Goal: Task Accomplishment & Management: Complete application form

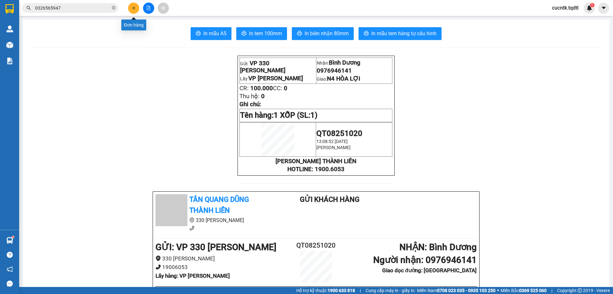
click at [138, 7] on button at bounding box center [133, 8] width 11 height 11
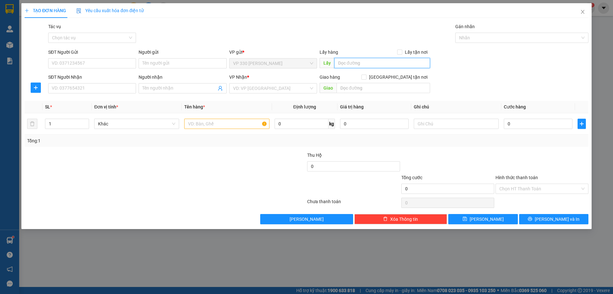
click at [373, 65] on input "text" at bounding box center [383, 63] width 96 height 10
type input "VP LONG HƯNG"
click at [95, 92] on input "SĐT Người Nhận" at bounding box center [92, 88] width 88 height 10
type input "0962038633"
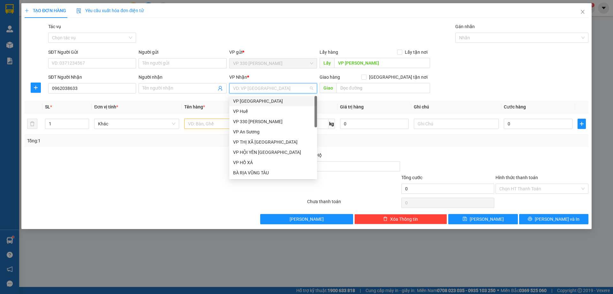
click at [272, 89] on input "search" at bounding box center [271, 88] width 76 height 10
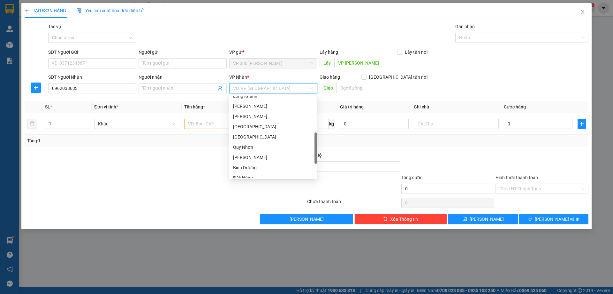
click at [262, 166] on div "Bình Dương" at bounding box center [273, 167] width 80 height 7
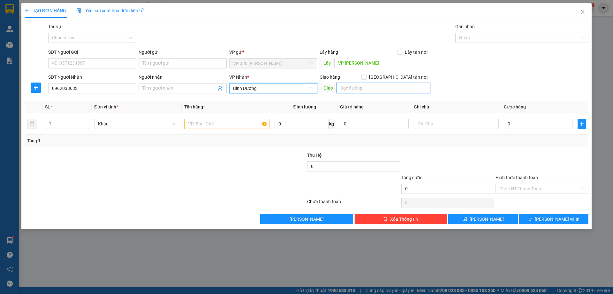
click at [400, 86] on input "text" at bounding box center [384, 88] width 94 height 10
type input "PHÚ GIÁO"
click at [206, 119] on input "text" at bounding box center [226, 124] width 85 height 10
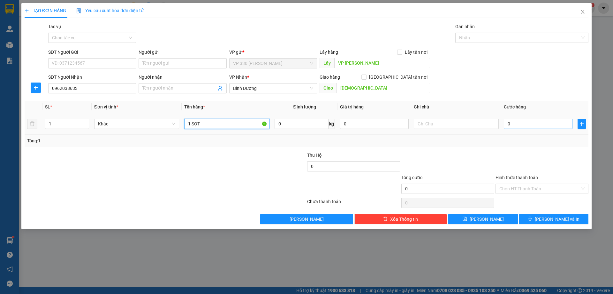
type input "1 SỌT"
click at [516, 122] on input "0" at bounding box center [538, 124] width 69 height 10
type input "1"
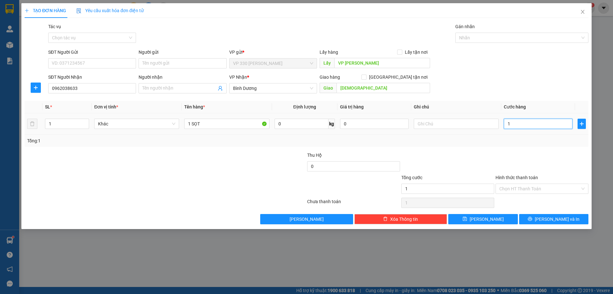
type input "12"
type input "120"
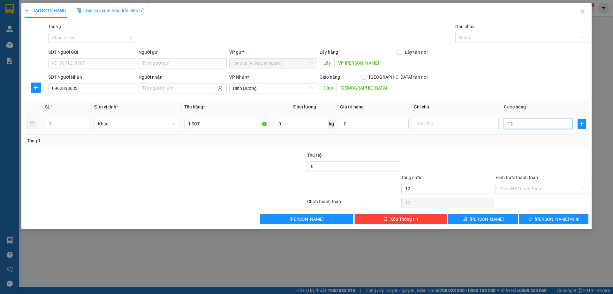
type input "120"
type input "1.200"
type input "12.000"
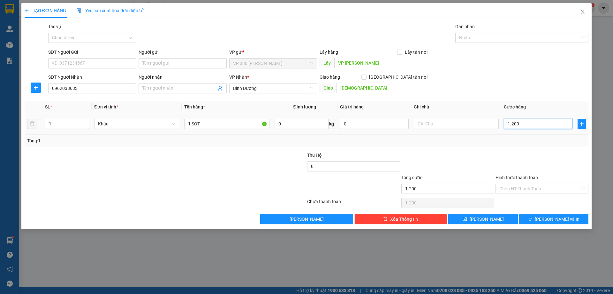
type input "12.000"
type input "120.000"
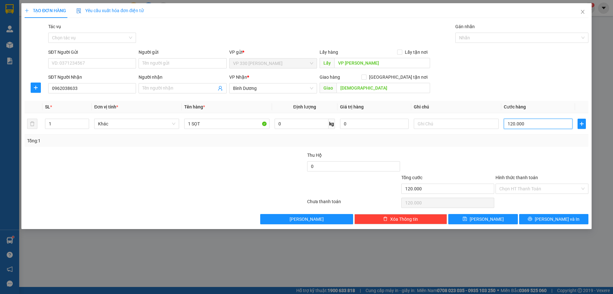
type input "120.000"
click at [556, 218] on span "Lưu và In" at bounding box center [557, 218] width 45 height 7
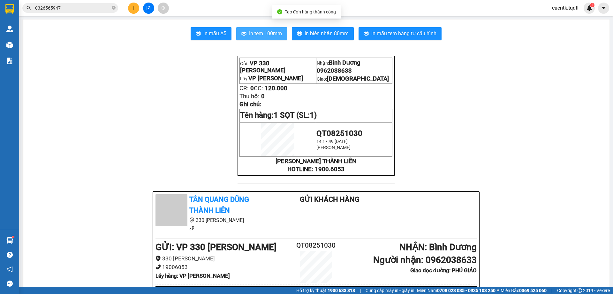
click at [272, 32] on span "In tem 100mm" at bounding box center [265, 33] width 33 height 8
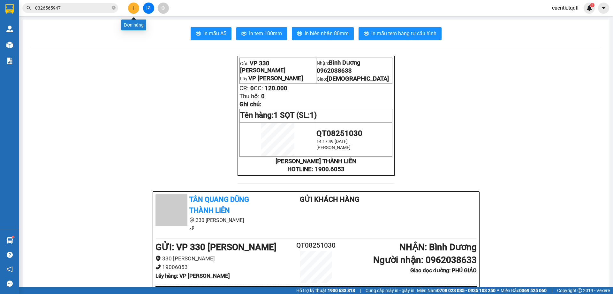
click at [138, 8] on button at bounding box center [133, 8] width 11 height 11
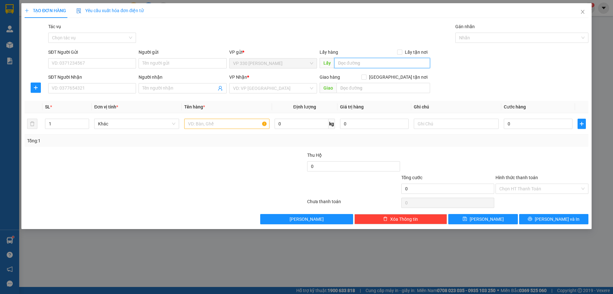
click at [359, 60] on input "text" at bounding box center [383, 63] width 96 height 10
type input "VP LONG HƯNG"
click at [81, 86] on input "SĐT Người Nhận" at bounding box center [92, 88] width 88 height 10
type input "0944576691"
click at [255, 90] on input "search" at bounding box center [271, 88] width 76 height 10
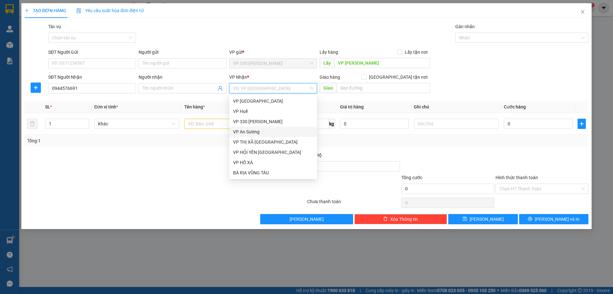
click at [273, 133] on div "VP An Sương" at bounding box center [273, 131] width 80 height 7
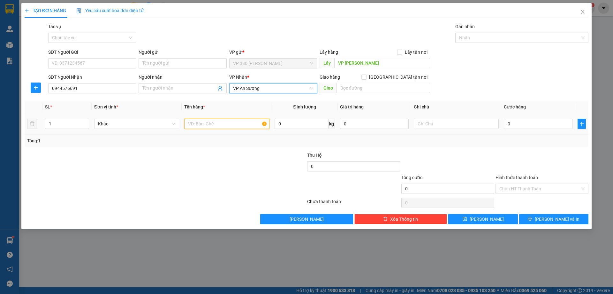
click at [232, 127] on input "text" at bounding box center [226, 124] width 85 height 10
type input "1 XỐP"
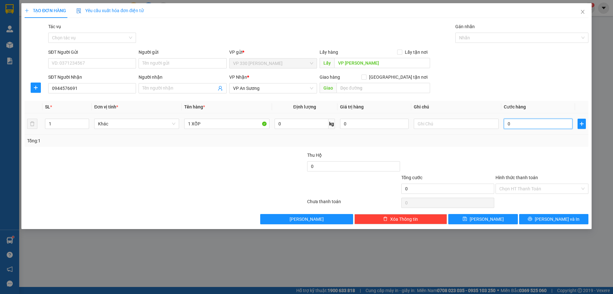
click at [527, 126] on input "0" at bounding box center [538, 124] width 69 height 10
type input "2"
type input "20"
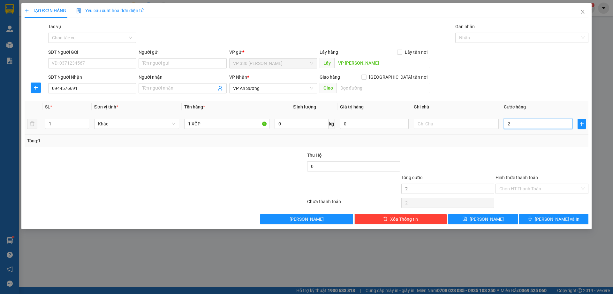
type input "20"
type input "200"
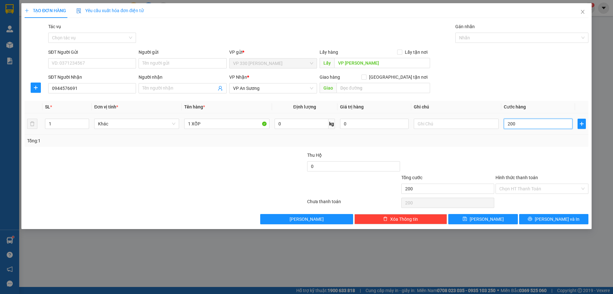
type input "2.000"
type input "20.000"
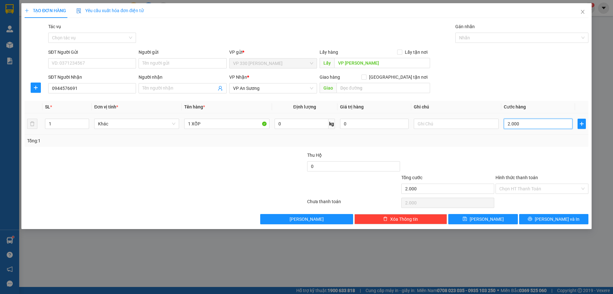
type input "20.000"
type input "200.000"
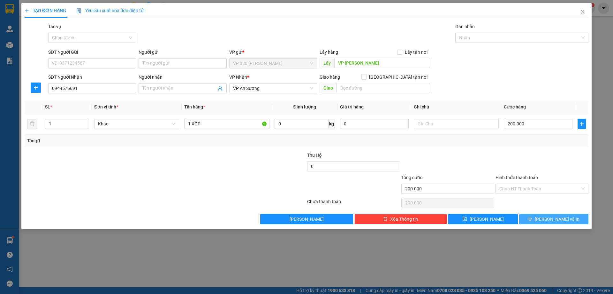
click at [554, 219] on span "Lưu và In" at bounding box center [557, 218] width 45 height 7
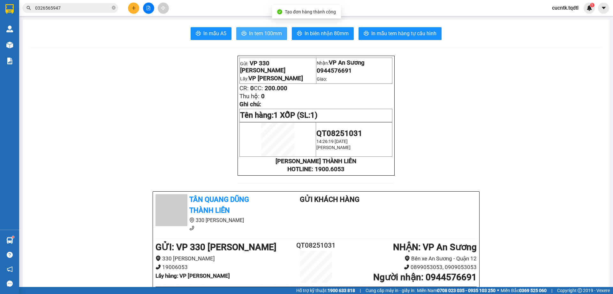
click at [273, 38] on button "In tem 100mm" at bounding box center [261, 33] width 51 height 13
click at [140, 7] on div at bounding box center [149, 8] width 48 height 11
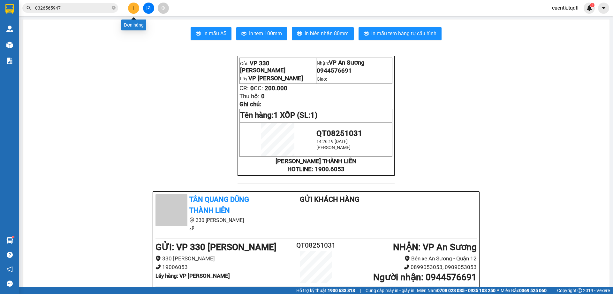
click at [130, 9] on button at bounding box center [133, 8] width 11 height 11
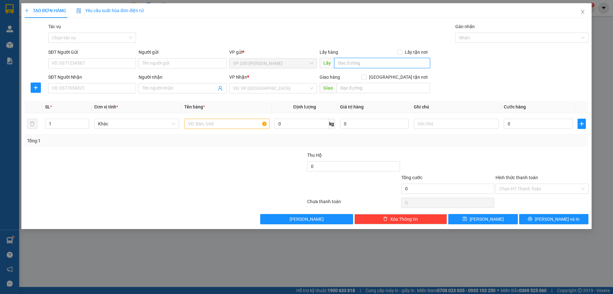
click at [351, 63] on input "text" at bounding box center [383, 63] width 96 height 10
type input "VP LONG HƯNG"
click at [88, 88] on input "SĐT Người Nhận" at bounding box center [92, 88] width 88 height 10
type input "0965656677"
click at [274, 89] on input "search" at bounding box center [271, 88] width 76 height 10
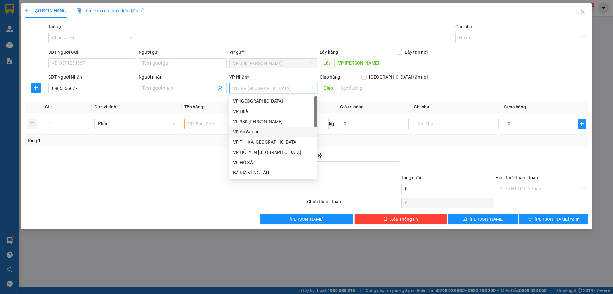
click at [259, 128] on div "VP An Sương" at bounding box center [273, 131] width 80 height 7
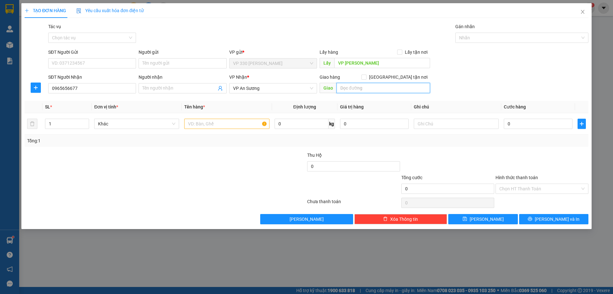
click at [357, 86] on input "text" at bounding box center [384, 88] width 94 height 10
type input "CV LINH XUÂN"
click at [248, 124] on input "text" at bounding box center [226, 124] width 85 height 10
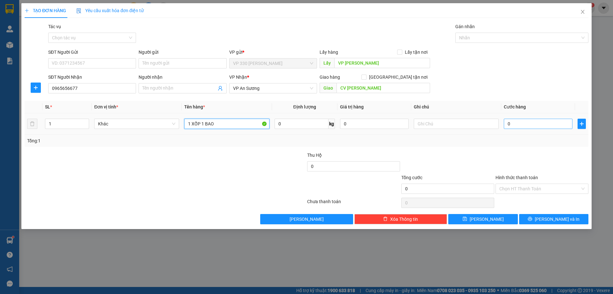
type input "1 XỐP 1 BAO"
click at [519, 122] on input "0" at bounding box center [538, 124] width 69 height 10
type input "1"
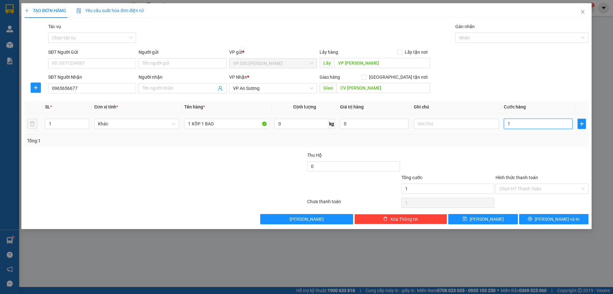
type input "15"
type input "150"
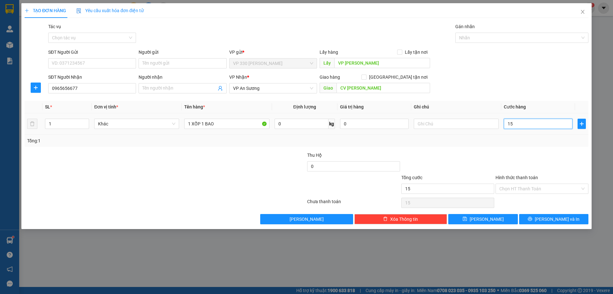
type input "150"
type input "1.500"
type input "15.000"
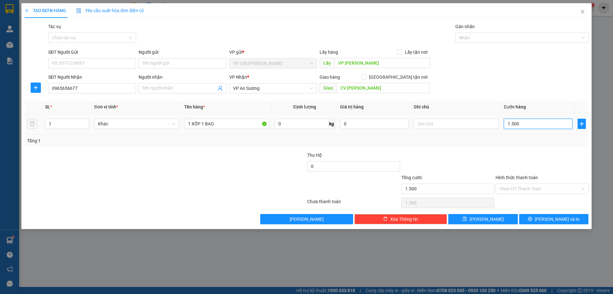
type input "15.000"
type input "150.000"
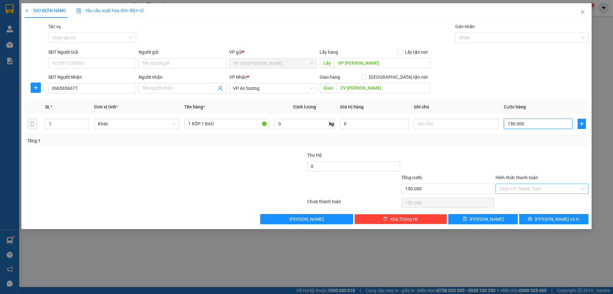
type input "150.000"
click at [552, 187] on input "Hình thức thanh toán" at bounding box center [540, 189] width 81 height 10
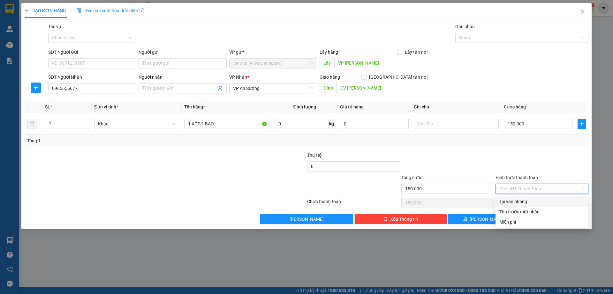
click at [542, 200] on div "Tại văn phòng" at bounding box center [542, 201] width 85 height 7
type input "0"
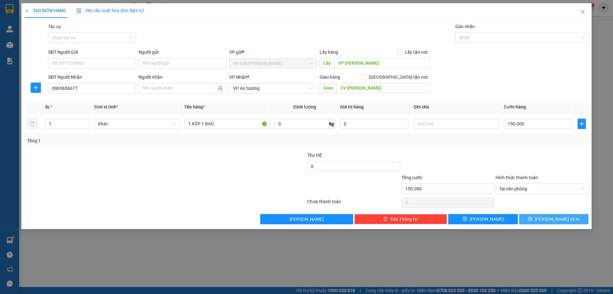
click at [562, 216] on span "Lưu và In" at bounding box center [557, 218] width 45 height 7
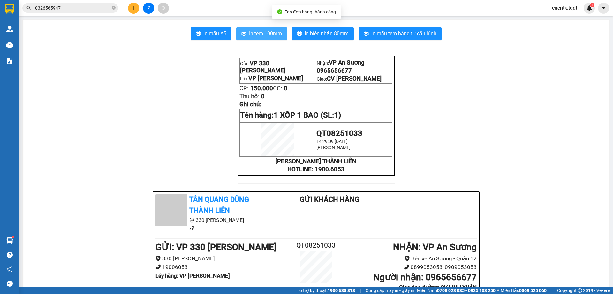
click at [274, 29] on button "In tem 100mm" at bounding box center [261, 33] width 51 height 13
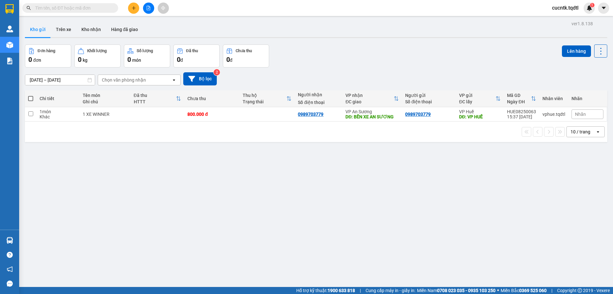
click at [94, 9] on input "text" at bounding box center [72, 7] width 75 height 7
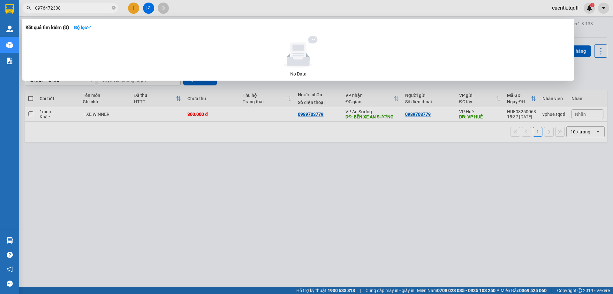
type input "0976472308"
click at [79, 10] on input "0976472308" at bounding box center [72, 7] width 75 height 7
drag, startPoint x: 79, startPoint y: 9, endPoint x: 25, endPoint y: 14, distance: 54.2
click at [25, 14] on div "Kết quả [PERSON_NAME] ( 0 ) Bộ lọc No Data 0976472308" at bounding box center [62, 8] width 125 height 11
click at [87, 9] on input "0976472308" at bounding box center [72, 7] width 75 height 7
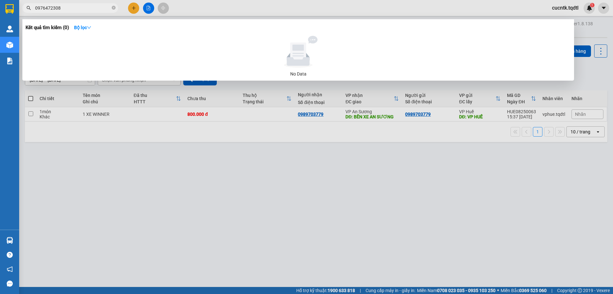
click at [450, 14] on div at bounding box center [306, 147] width 613 height 294
